Goal: Information Seeking & Learning: Learn about a topic

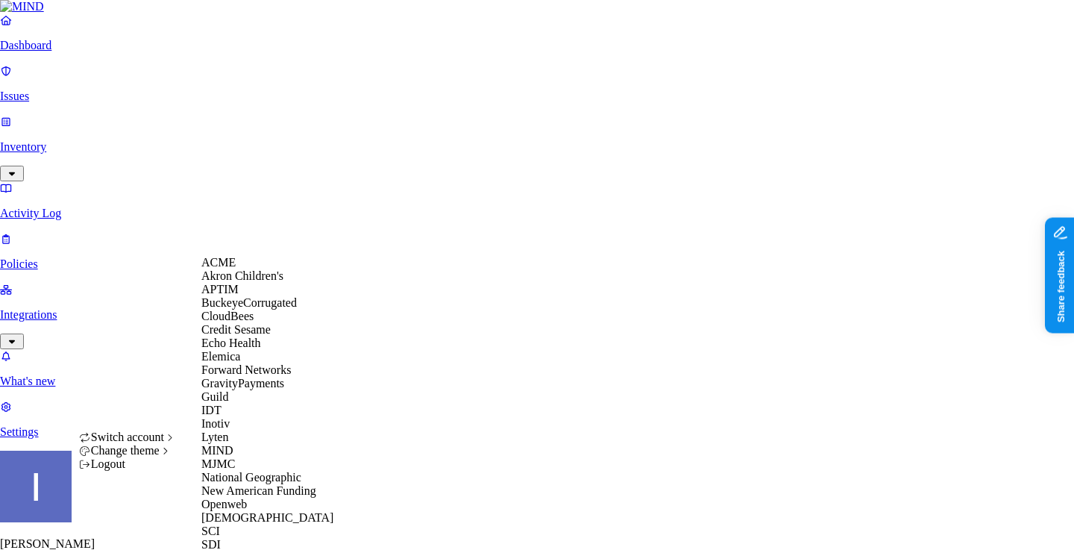
scroll to position [383, 0]
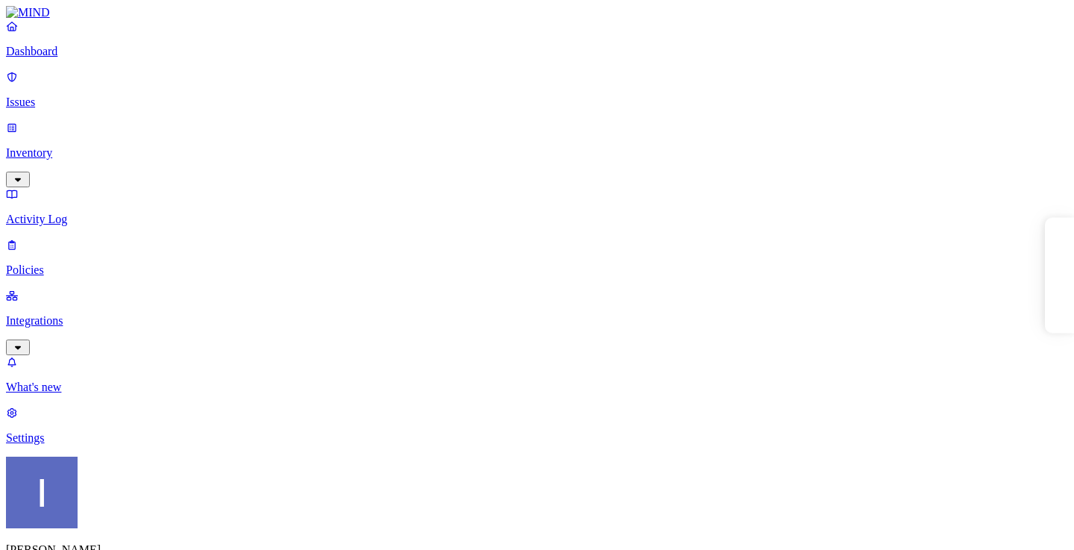
click at [62, 187] on div "Dashboard Issues Inventory Activity Log Policies Integrations" at bounding box center [537, 187] width 1062 height 336
click at [64, 263] on p "Policies" at bounding box center [537, 269] width 1062 height 13
click at [330, 115] on div "Endpoint" at bounding box center [330, 135] width 0 height 40
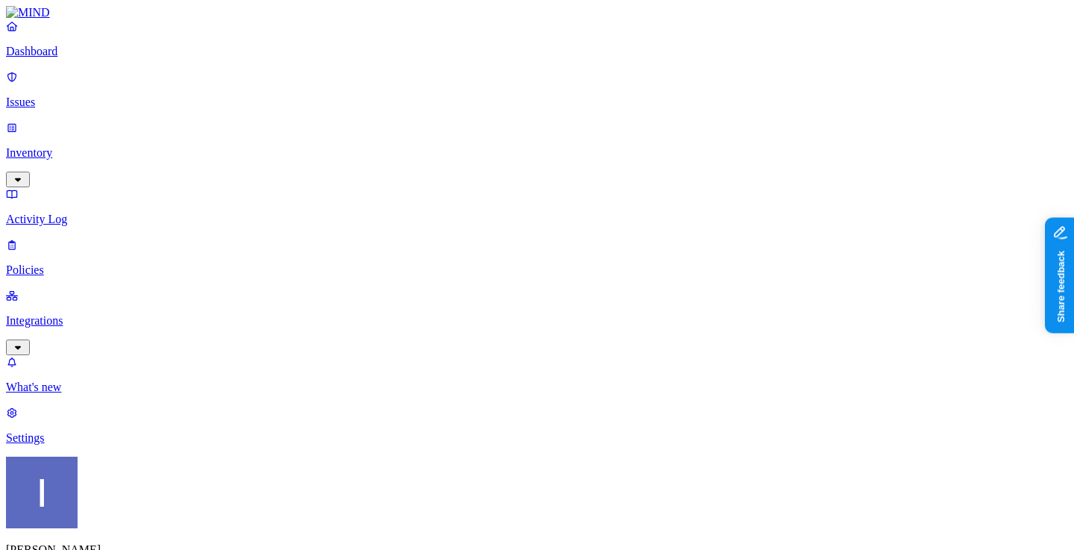
scroll to position [138, 0]
